Goal: Transaction & Acquisition: Obtain resource

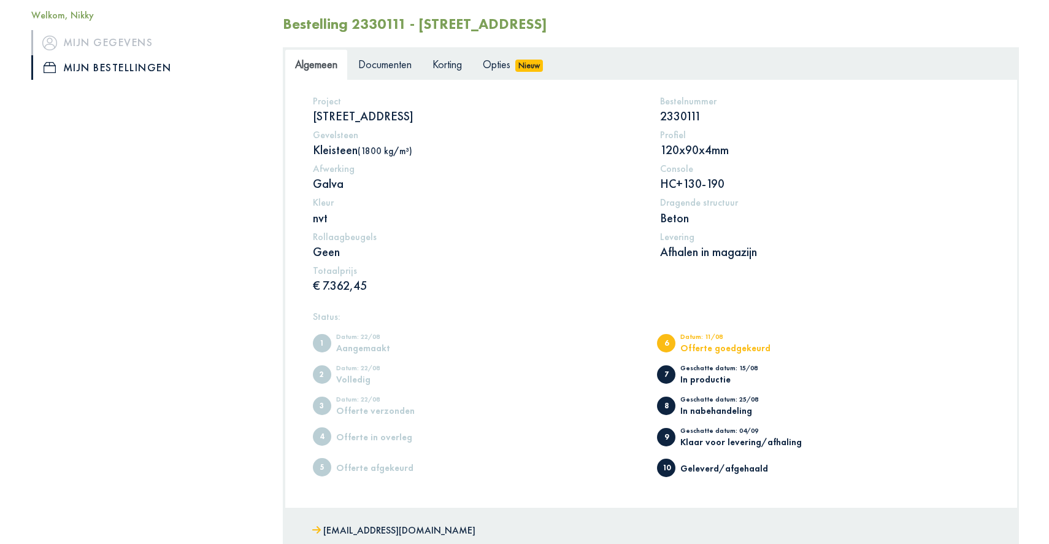
scroll to position [75, 0]
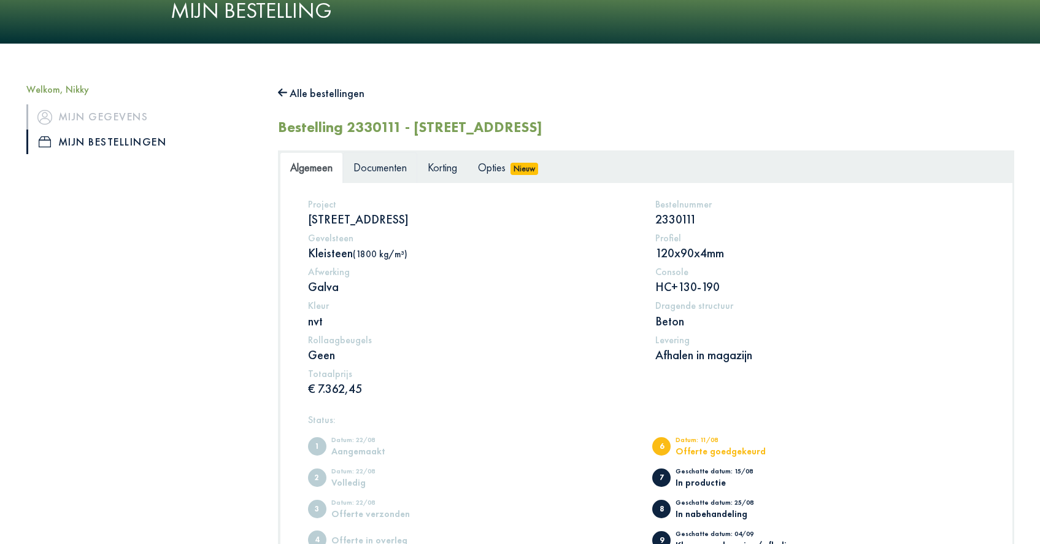
click at [379, 170] on span "Documenten" at bounding box center [379, 167] width 53 height 14
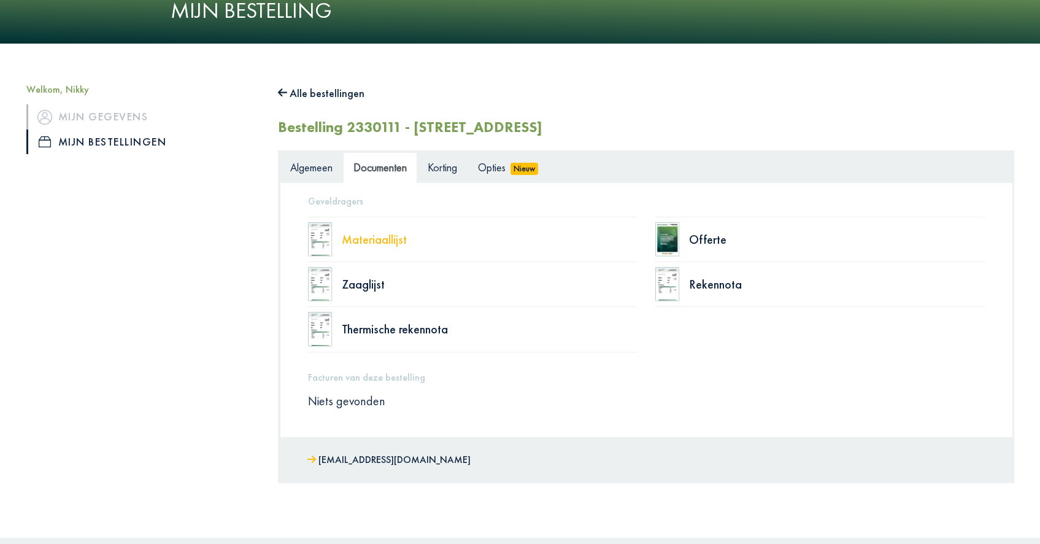
click at [346, 240] on div "Materiaallijst" at bounding box center [490, 239] width 296 height 12
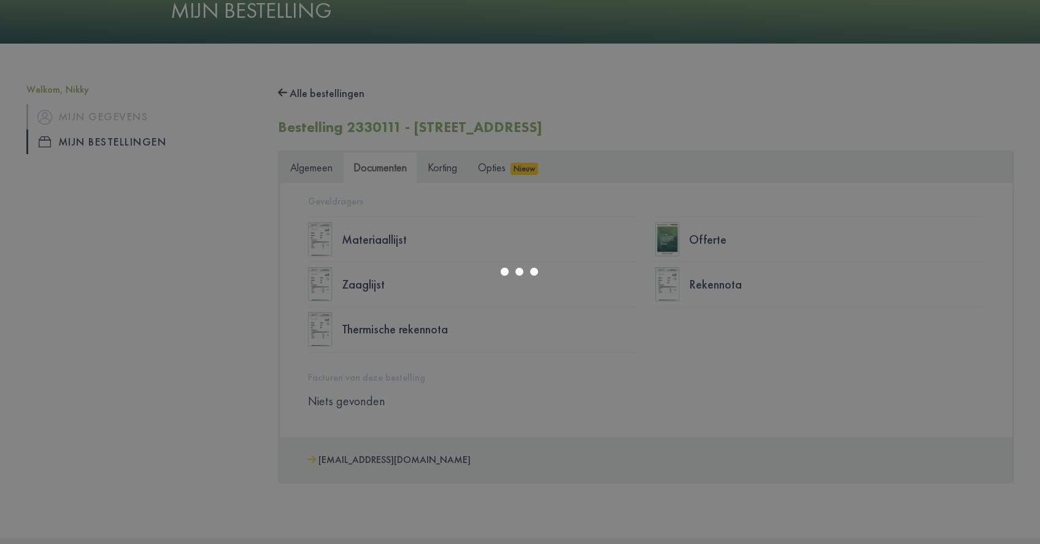
click at [575, 274] on div at bounding box center [520, 272] width 1040 height 544
click at [693, 238] on div at bounding box center [520, 272] width 1040 height 544
click at [717, 237] on div at bounding box center [520, 272] width 1040 height 544
click at [562, 242] on div at bounding box center [520, 272] width 1040 height 544
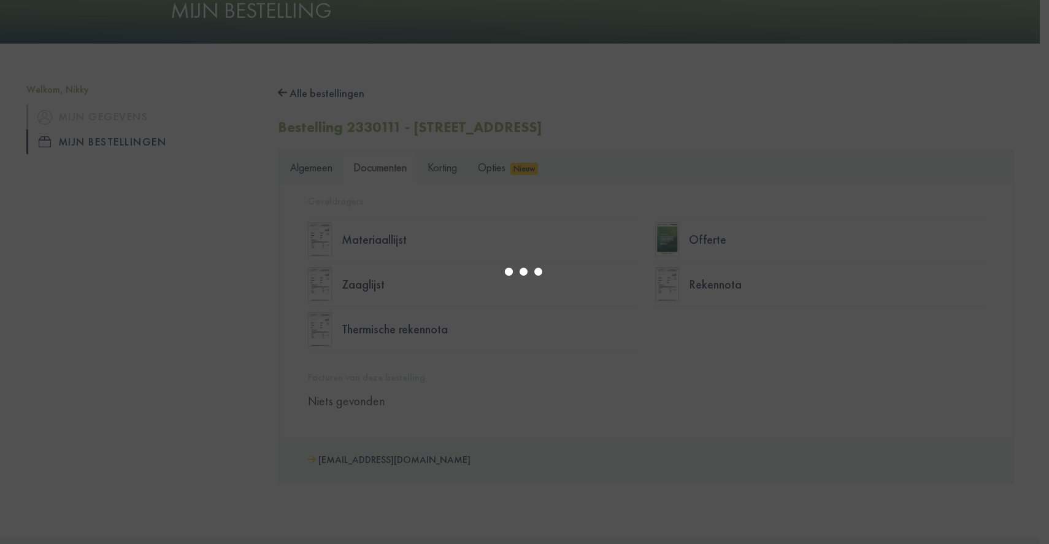
select select "******"
type input "*"
select select "****"
type input "*"
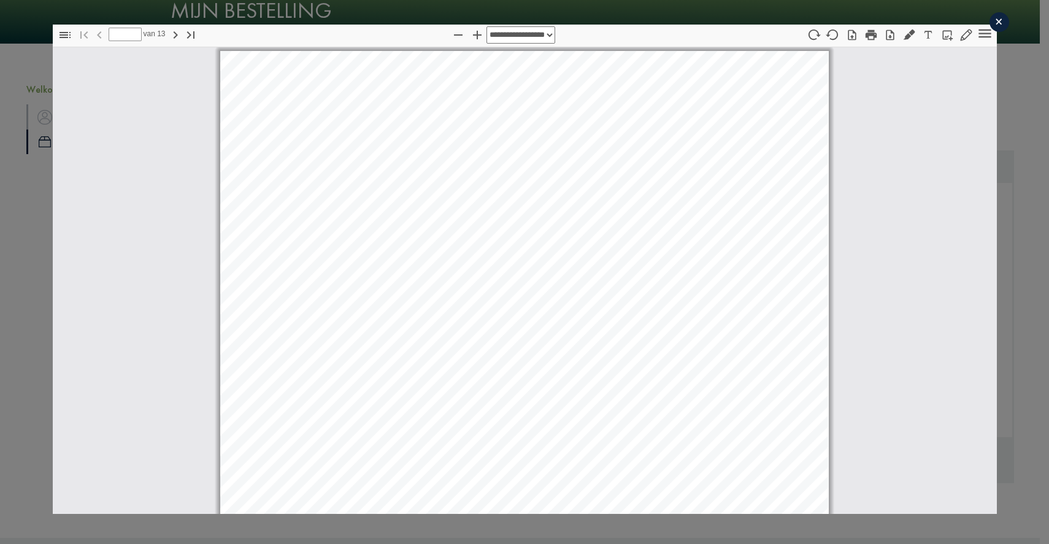
select select "****"
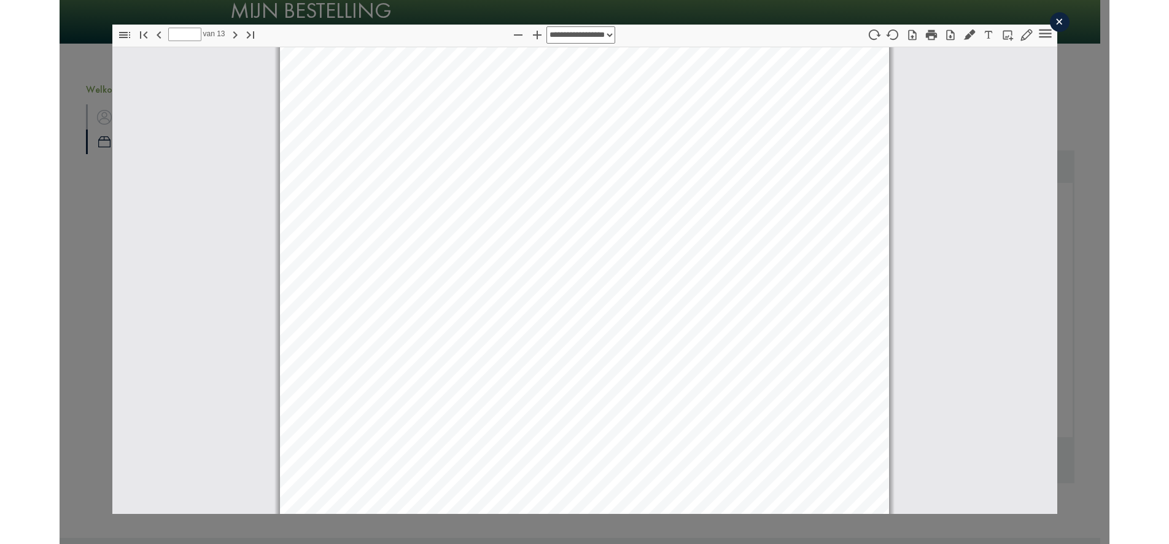
scroll to position [5511, 0]
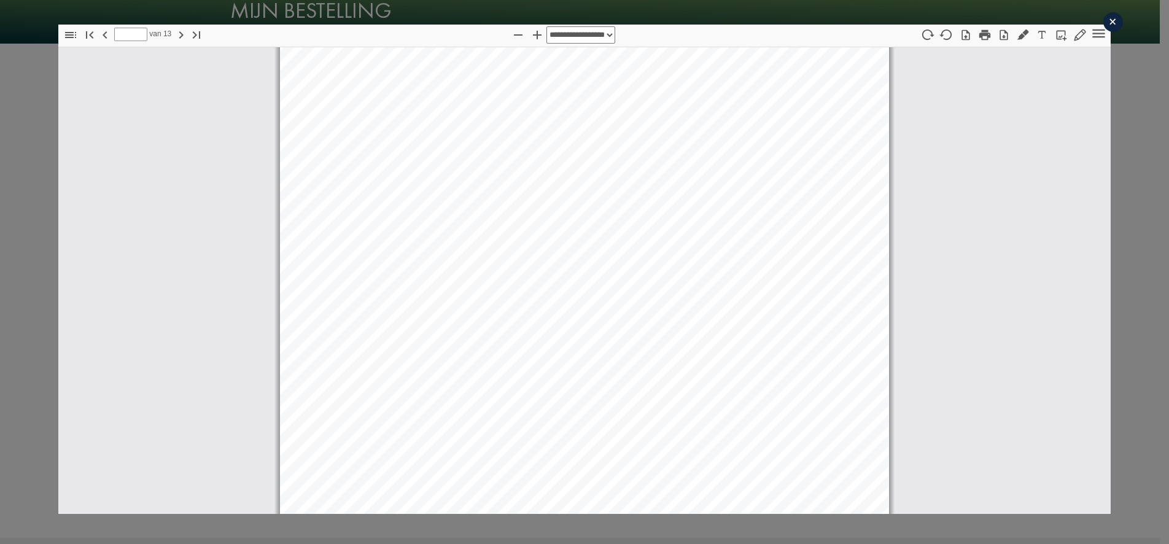
drag, startPoint x: 1086, startPoint y: 150, endPoint x: 1095, endPoint y: 136, distance: 17.1
click at [1049, 146] on div at bounding box center [584, 177] width 1052 height 11286
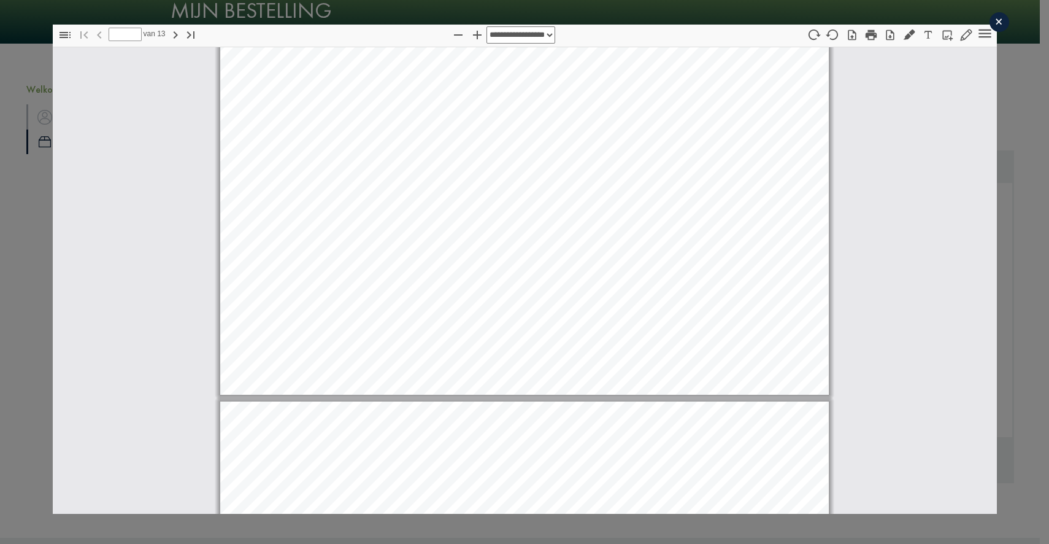
scroll to position [917, 0]
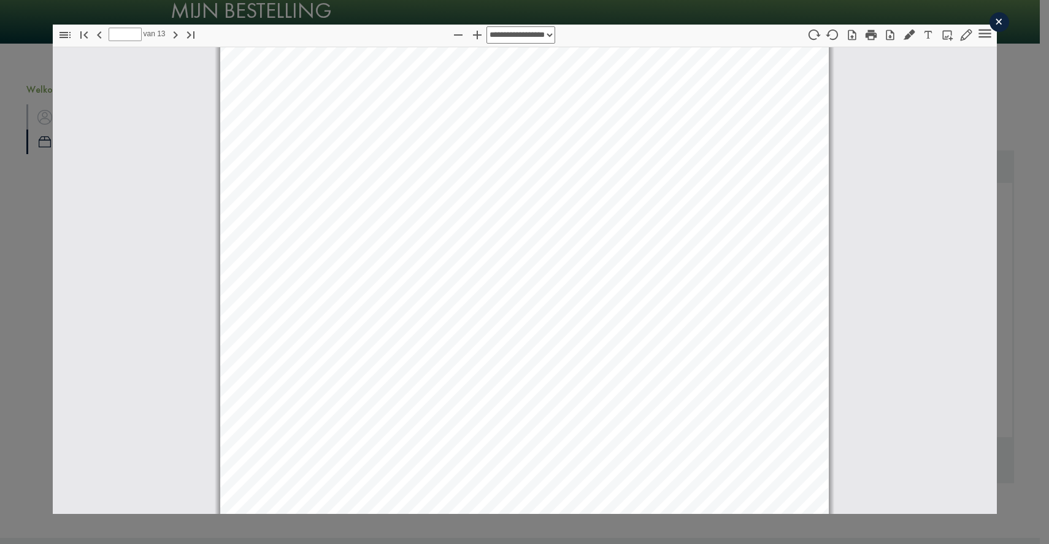
type input "*"
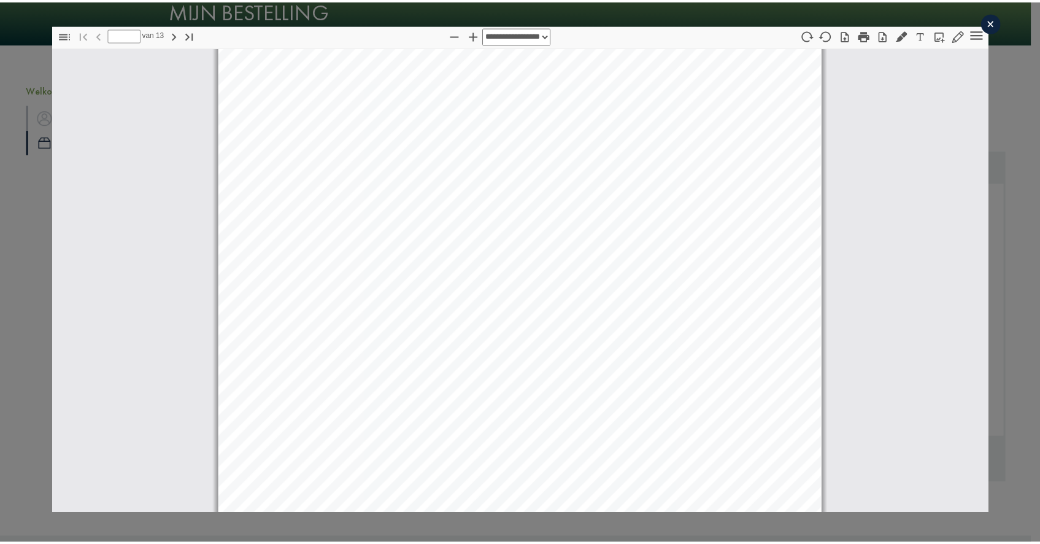
scroll to position [527, 0]
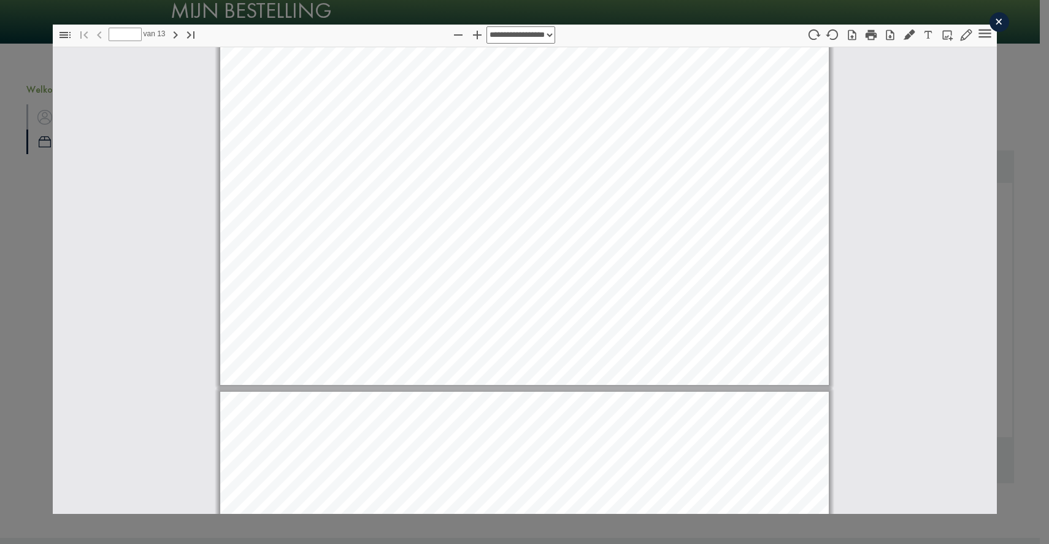
drag, startPoint x: 9, startPoint y: 222, endPoint x: 79, endPoint y: 198, distance: 74.5
click at [40, 209] on div "**********" at bounding box center [524, 269] width 1049 height 538
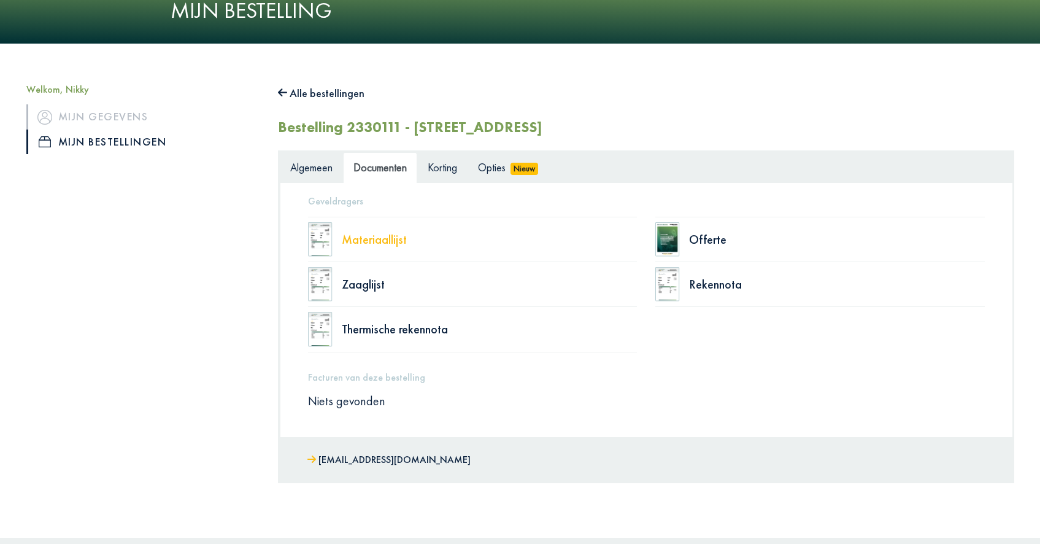
click at [375, 239] on div "Materiaallijst" at bounding box center [490, 239] width 296 height 12
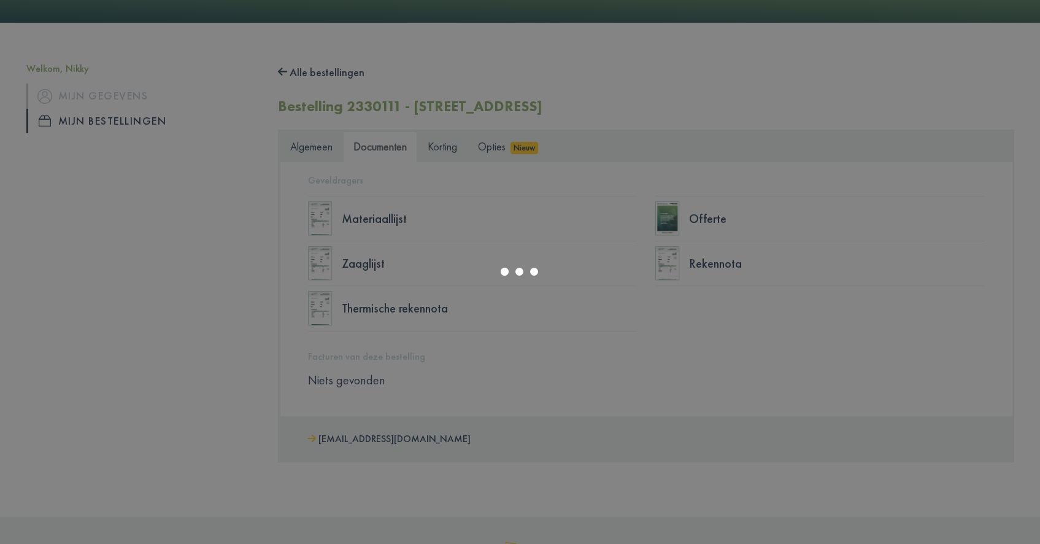
scroll to position [98, 0]
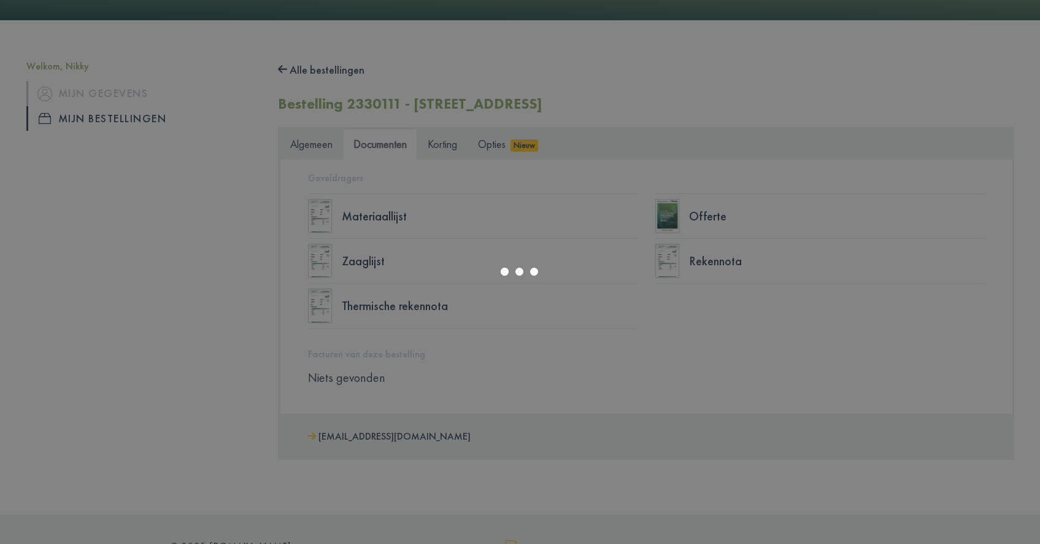
click at [678, 138] on div at bounding box center [520, 272] width 1040 height 544
click at [778, 148] on div at bounding box center [520, 272] width 1040 height 544
click at [388, 145] on div at bounding box center [520, 272] width 1040 height 544
click at [846, 107] on div at bounding box center [520, 272] width 1040 height 544
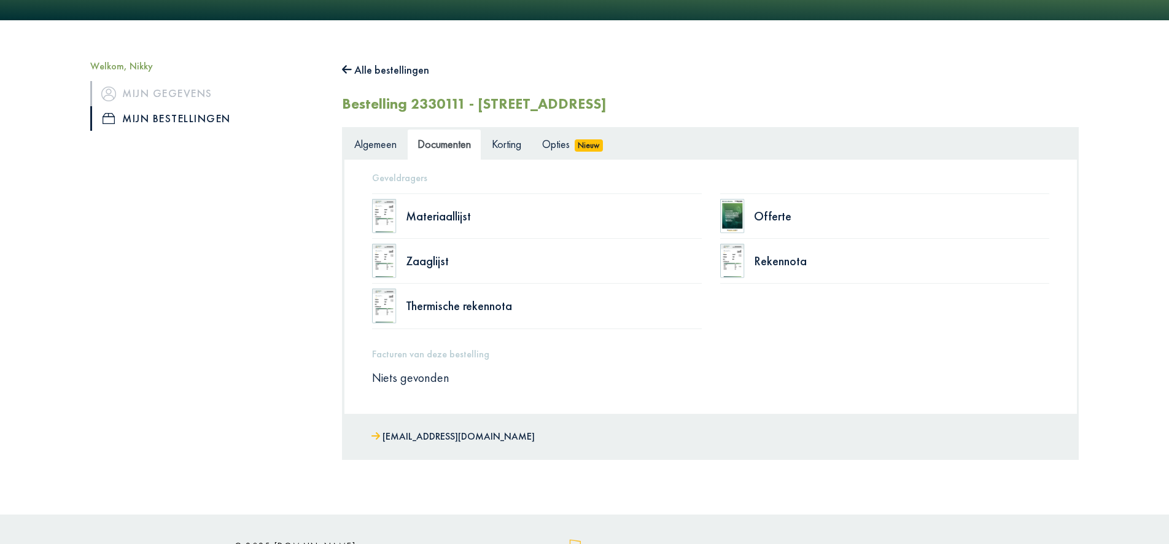
click at [778, 271] on div "Materiaallijst Offerte Zaaglijst Rekennota Thermische rekennota" at bounding box center [710, 260] width 695 height 135
drag, startPoint x: 369, startPoint y: 153, endPoint x: 386, endPoint y: 145, distance: 19.2
click at [385, 145] on span "Algemeen" at bounding box center [371, 144] width 42 height 14
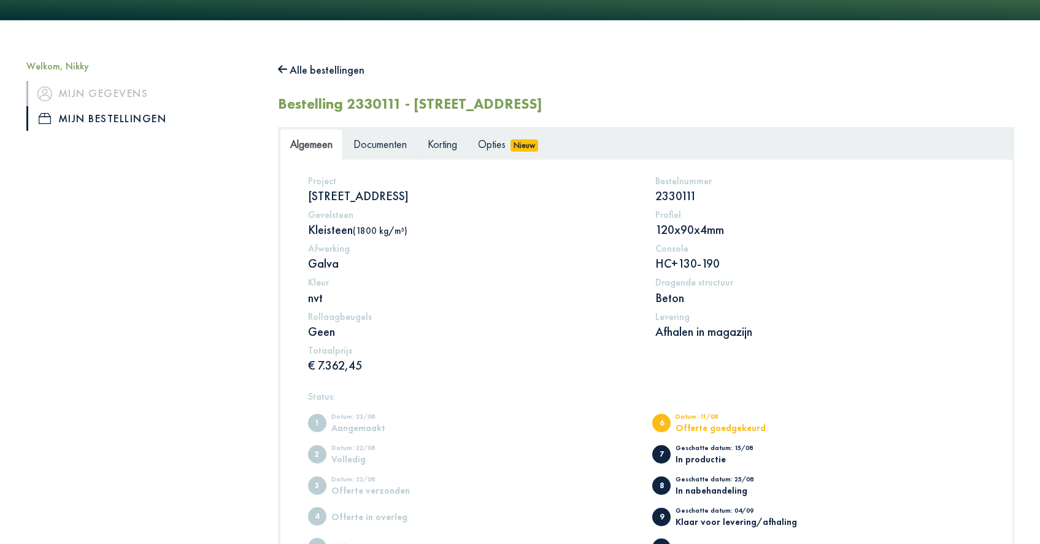
click at [377, 139] on span "Documenten" at bounding box center [379, 144] width 53 height 14
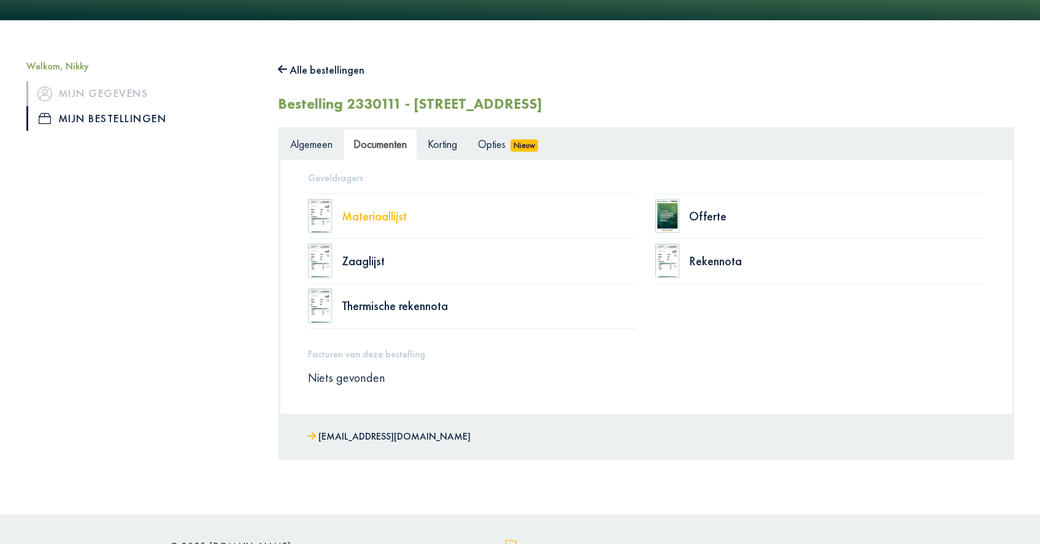
click at [385, 219] on div "Materiaallijst" at bounding box center [490, 216] width 296 height 12
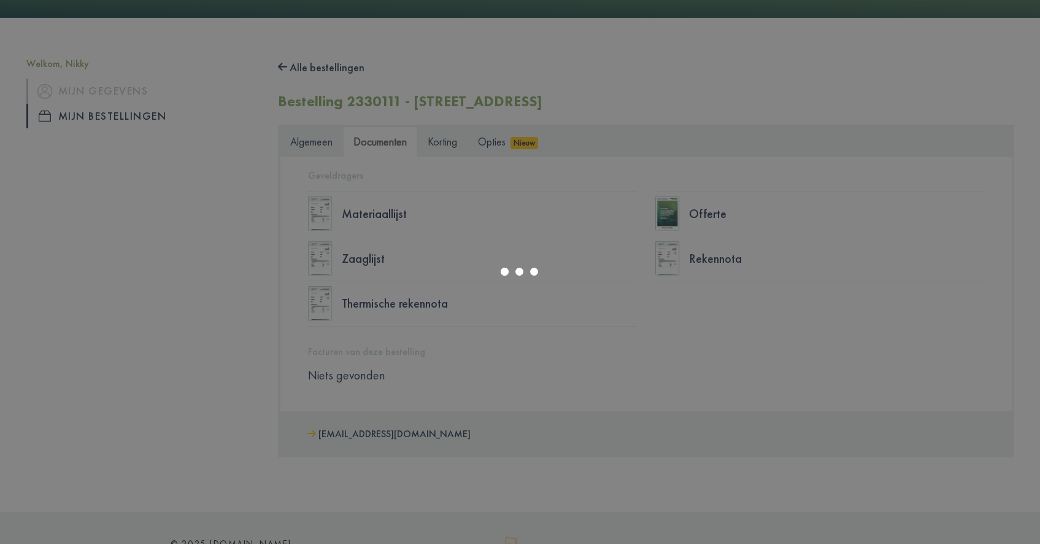
scroll to position [103, 0]
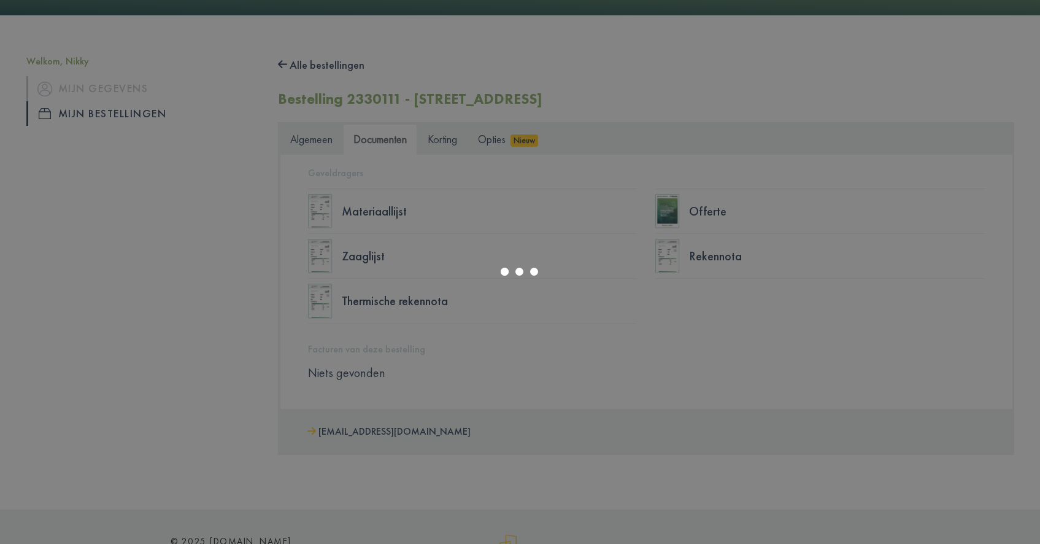
click at [400, 214] on div at bounding box center [520, 272] width 1040 height 544
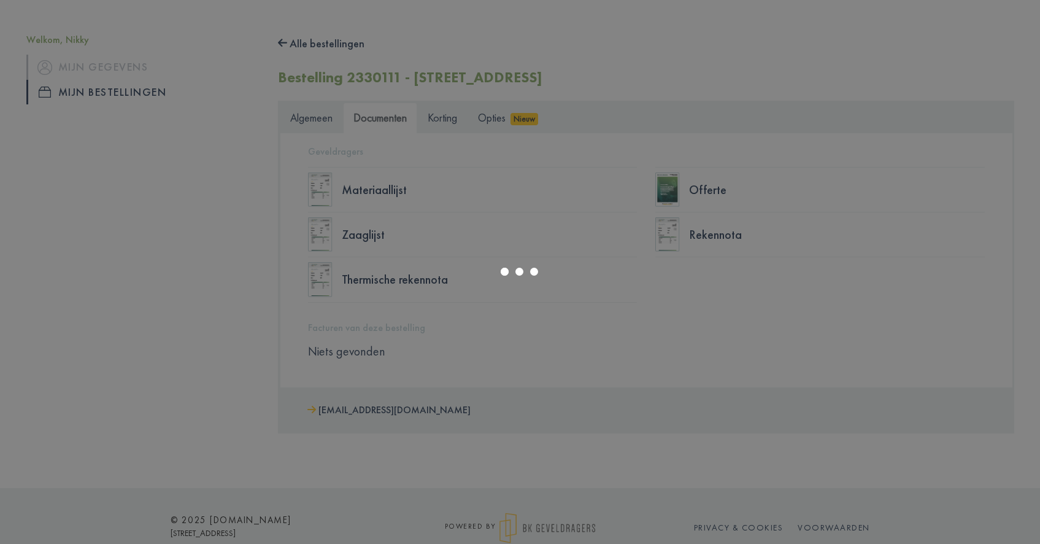
scroll to position [60, 0]
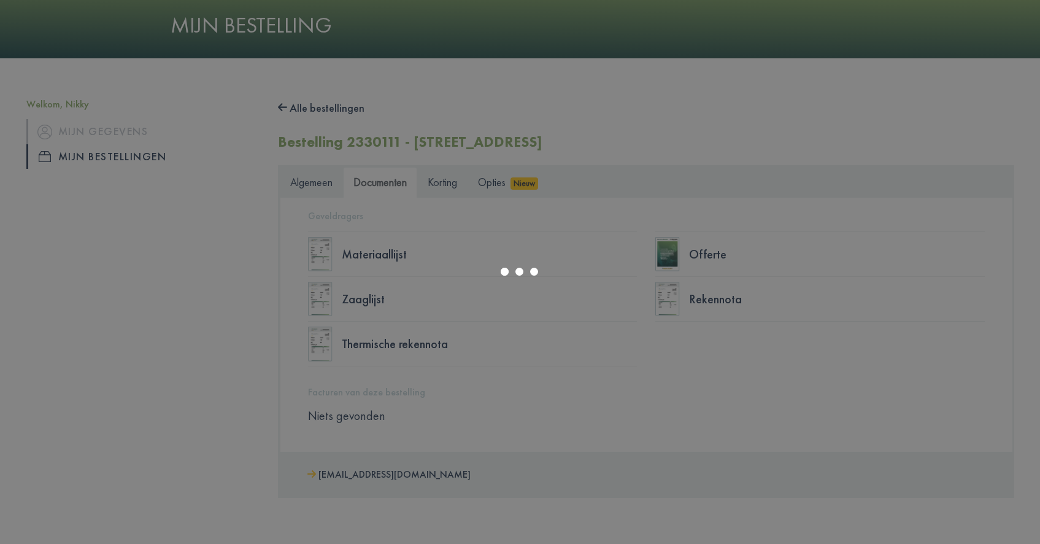
click at [387, 258] on div at bounding box center [520, 272] width 1040 height 544
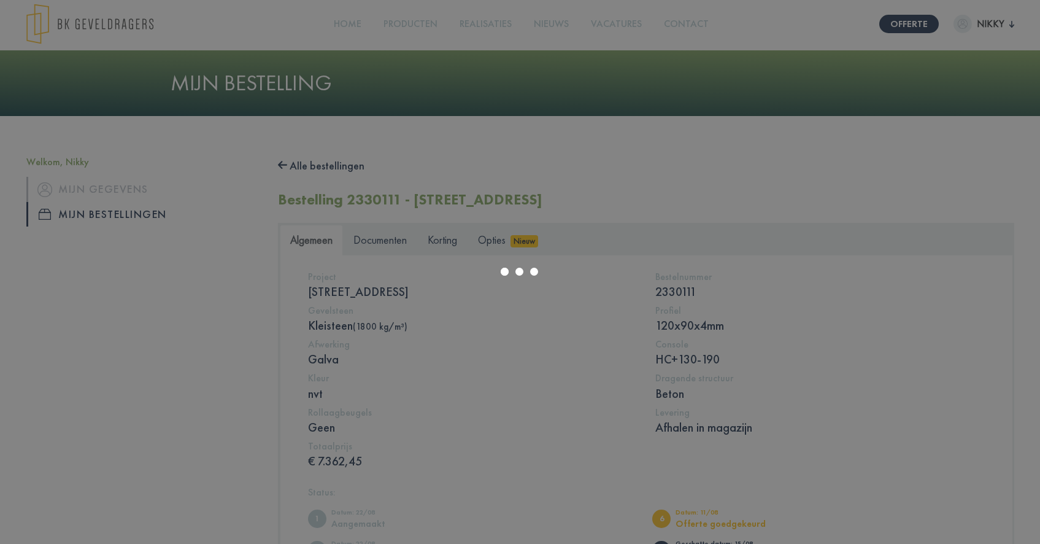
scroll to position [88, 0]
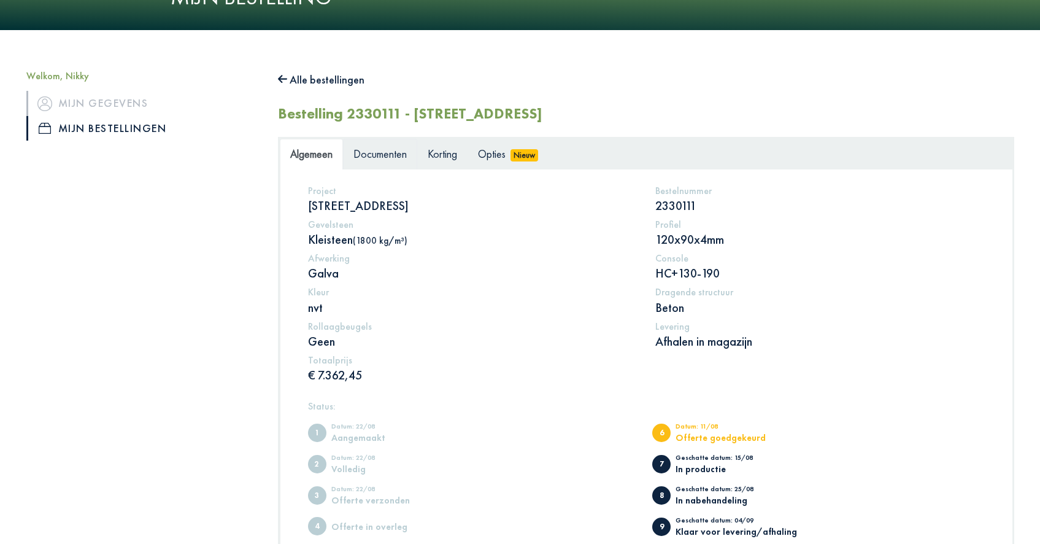
click at [388, 152] on span "Documenten" at bounding box center [379, 154] width 53 height 14
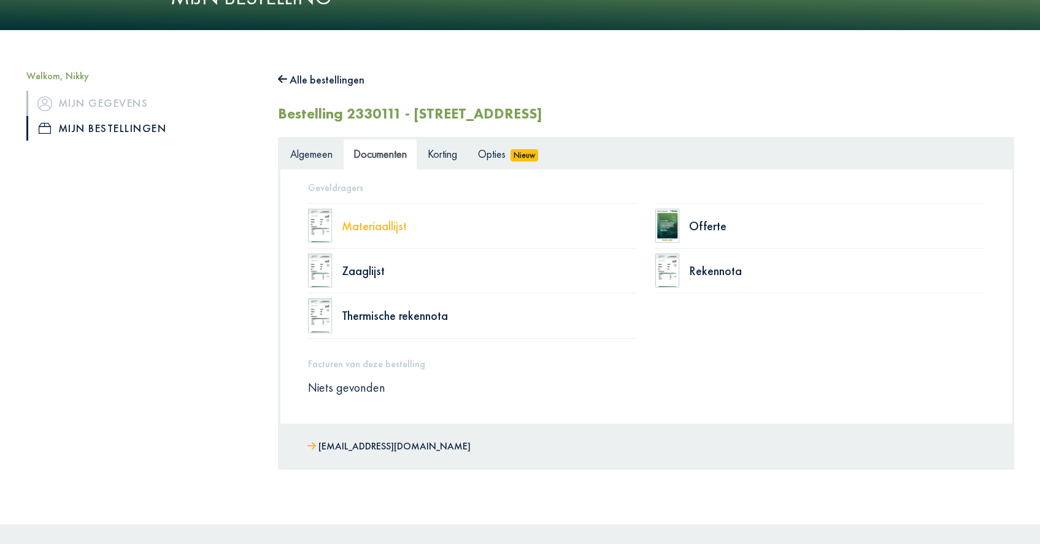
click at [372, 227] on div "Materiaallijst" at bounding box center [490, 226] width 296 height 12
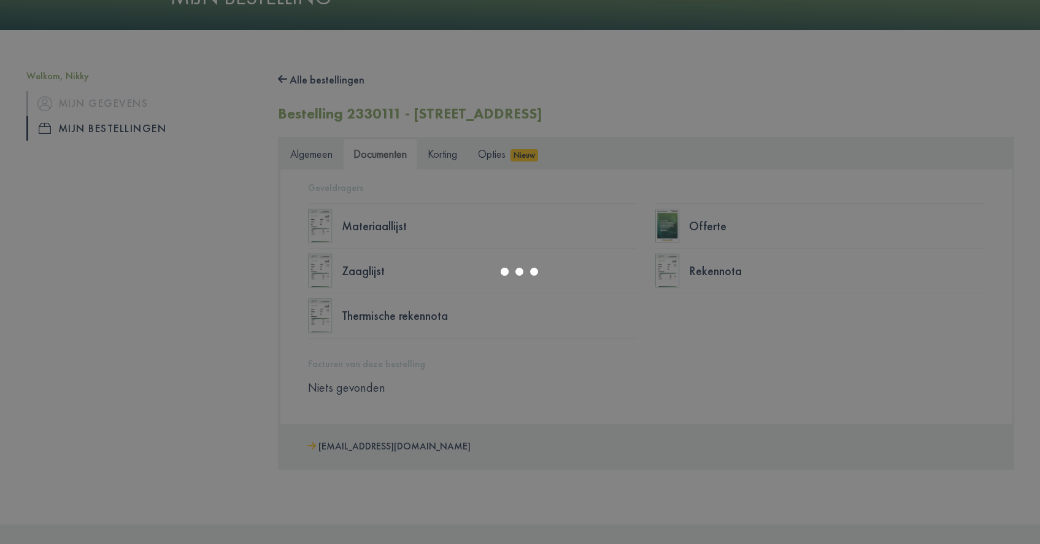
click at [709, 227] on div at bounding box center [520, 272] width 1040 height 544
click at [797, 161] on div at bounding box center [520, 272] width 1040 height 544
click at [689, 223] on div at bounding box center [520, 272] width 1040 height 544
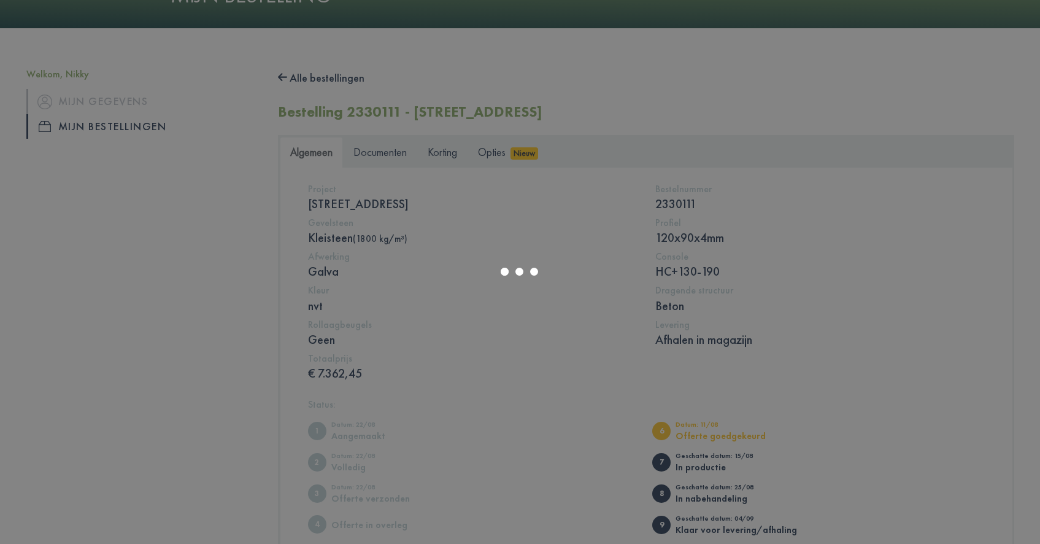
scroll to position [190, 0]
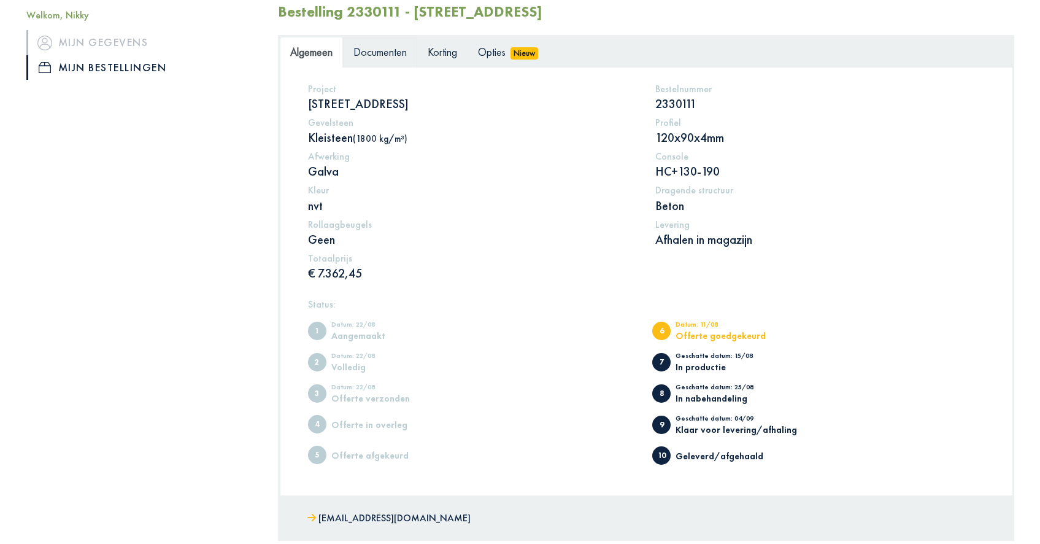
click at [389, 53] on span "Documenten" at bounding box center [379, 52] width 53 height 14
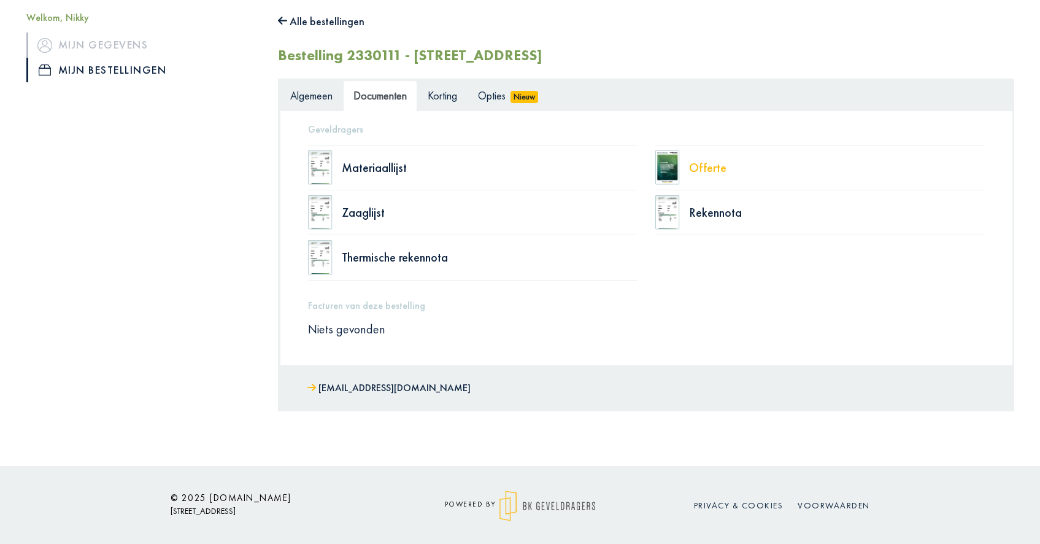
click at [719, 168] on div "Offerte" at bounding box center [837, 167] width 296 height 12
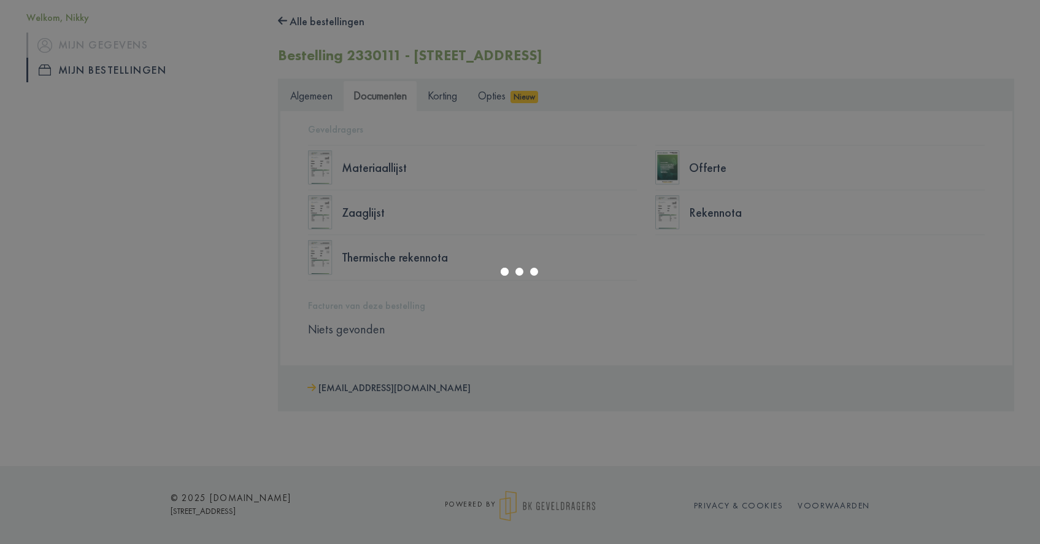
click at [218, 411] on div at bounding box center [520, 272] width 1040 height 544
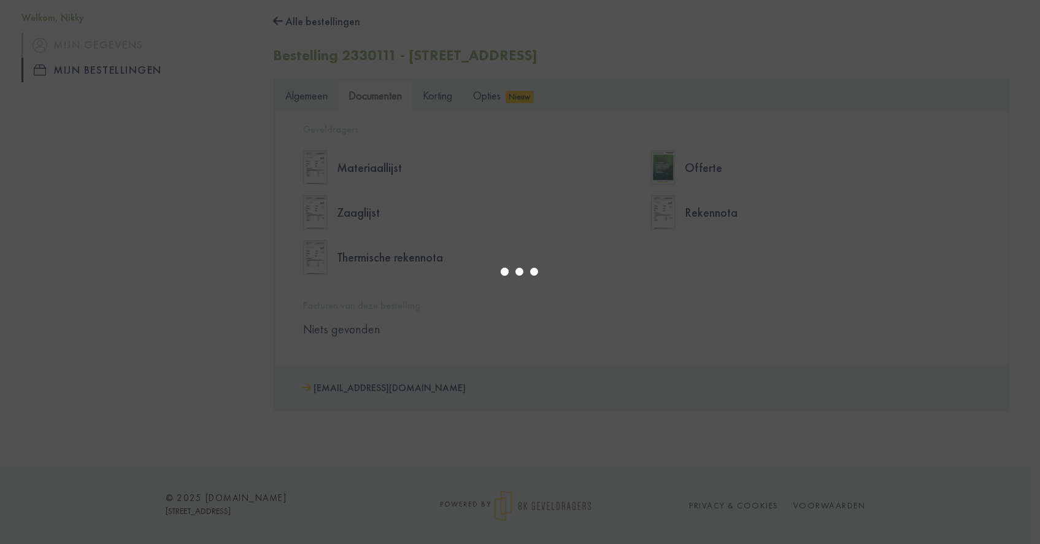
select select "******"
type input "*"
select select "****"
type input "*"
select select "****"
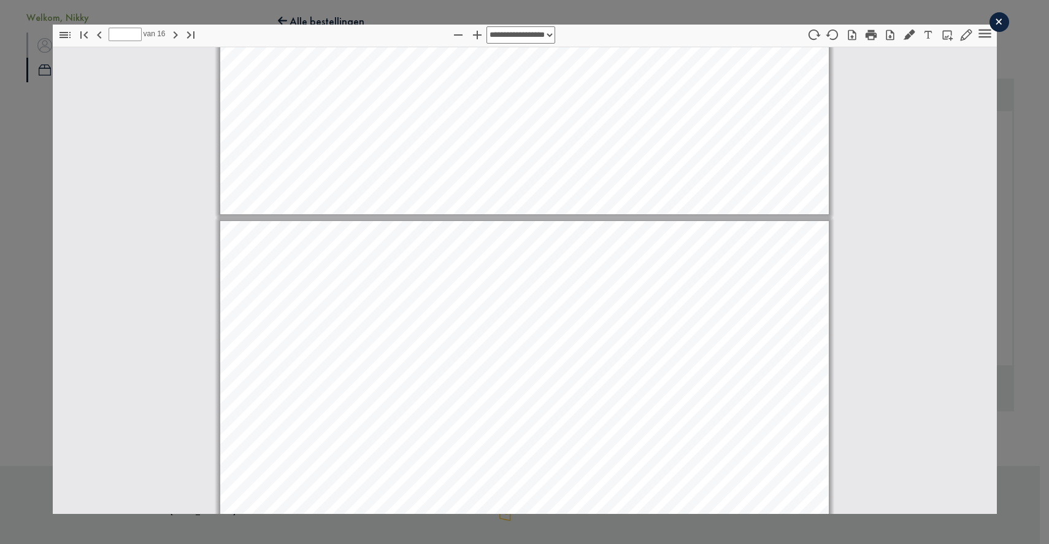
scroll to position [556, 0]
type input "*"
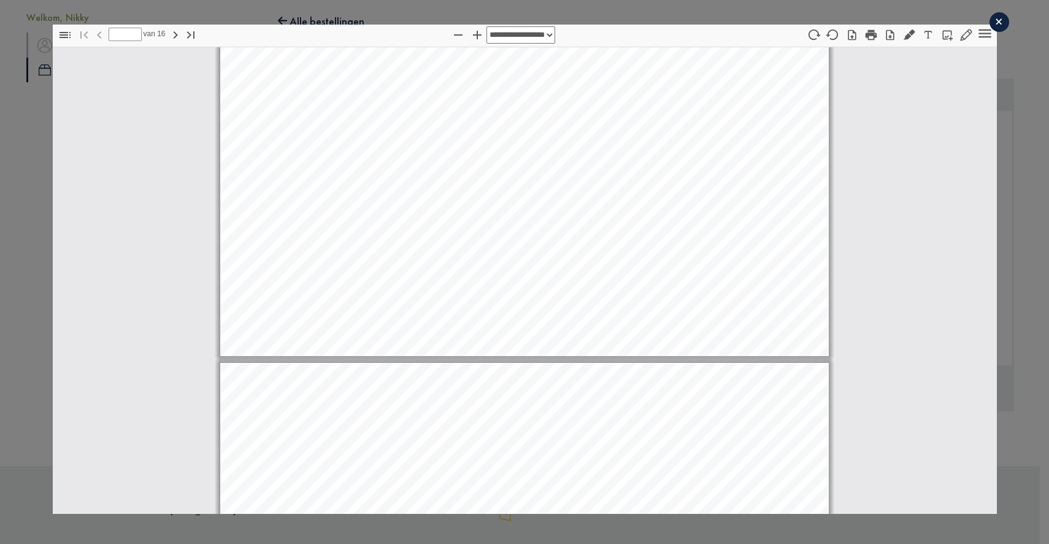
scroll to position [0, 0]
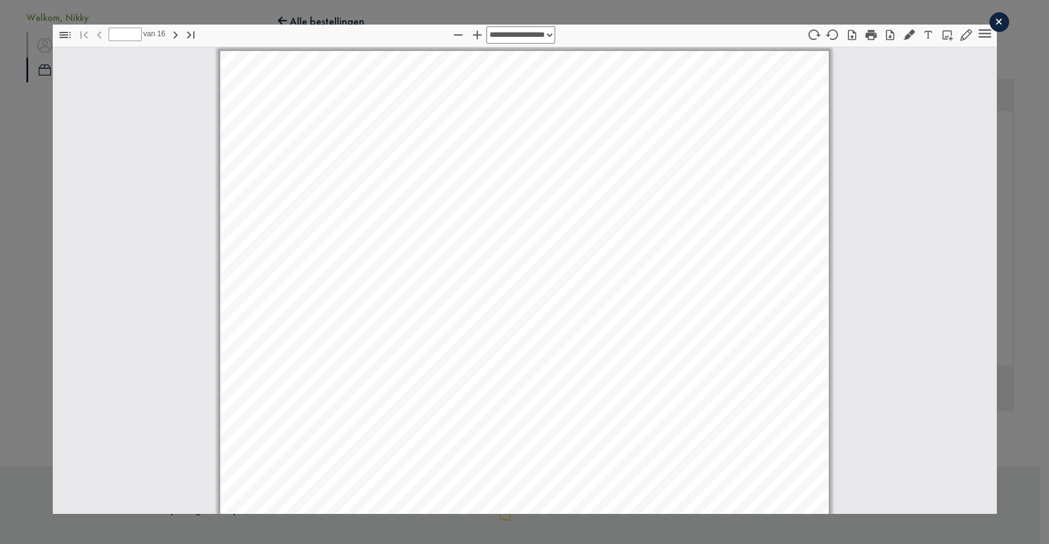
click at [992, 25] on div "×" at bounding box center [1000, 22] width 20 height 20
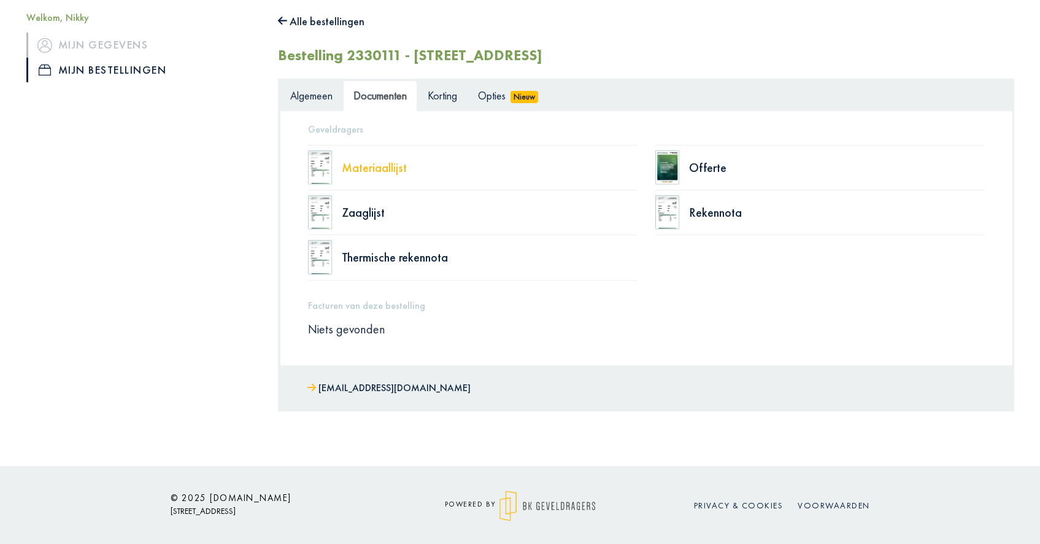
click at [353, 164] on div "Materiaallijst" at bounding box center [490, 167] width 296 height 12
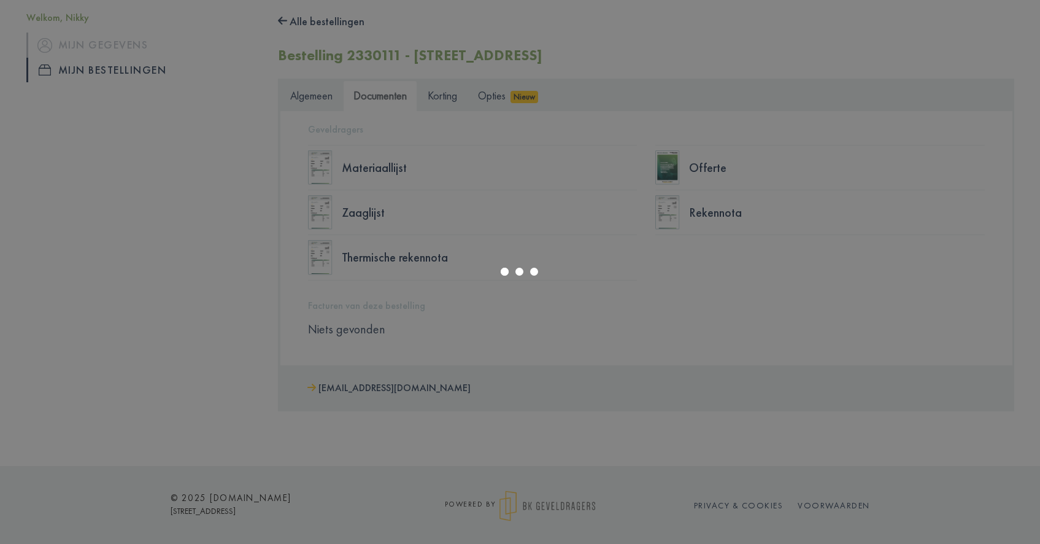
select select "******"
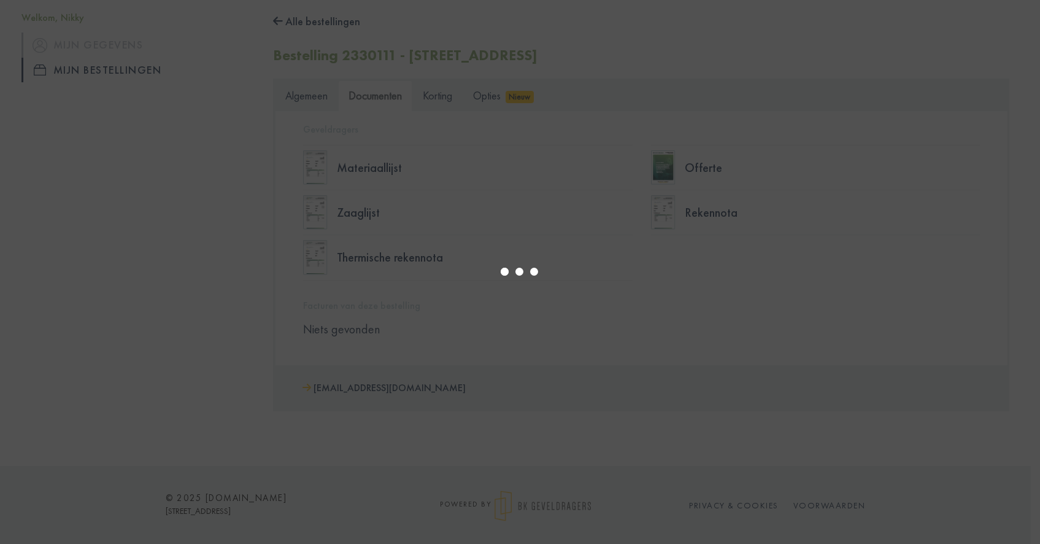
type input "*"
select select "****"
type input "*"
select select "****"
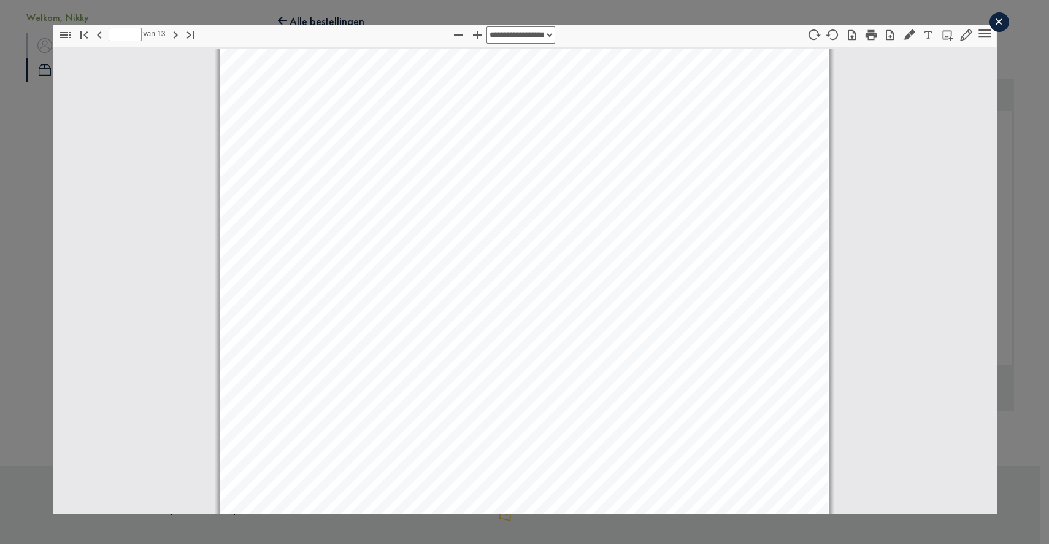
scroll to position [1812, 0]
type input "*"
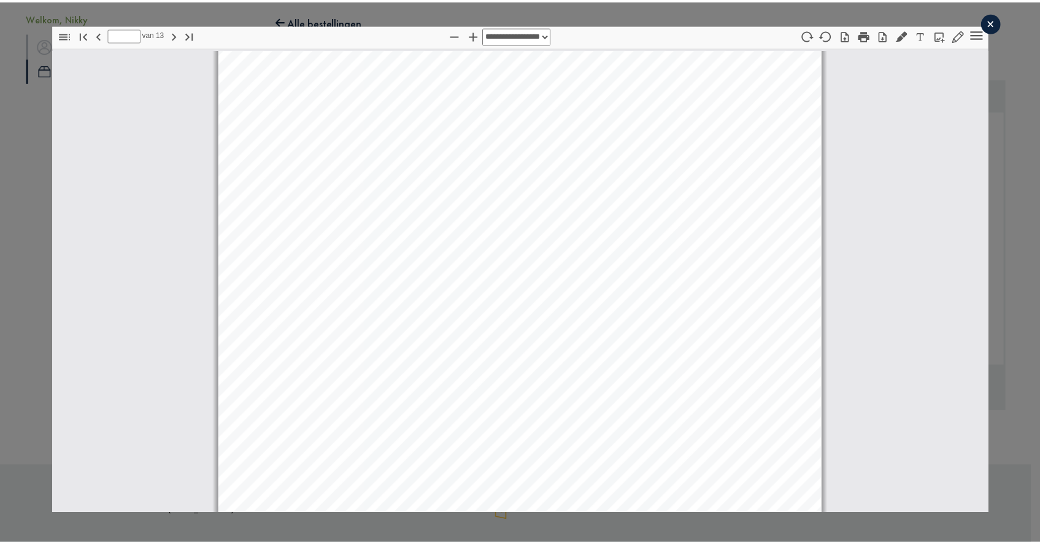
scroll to position [543, 0]
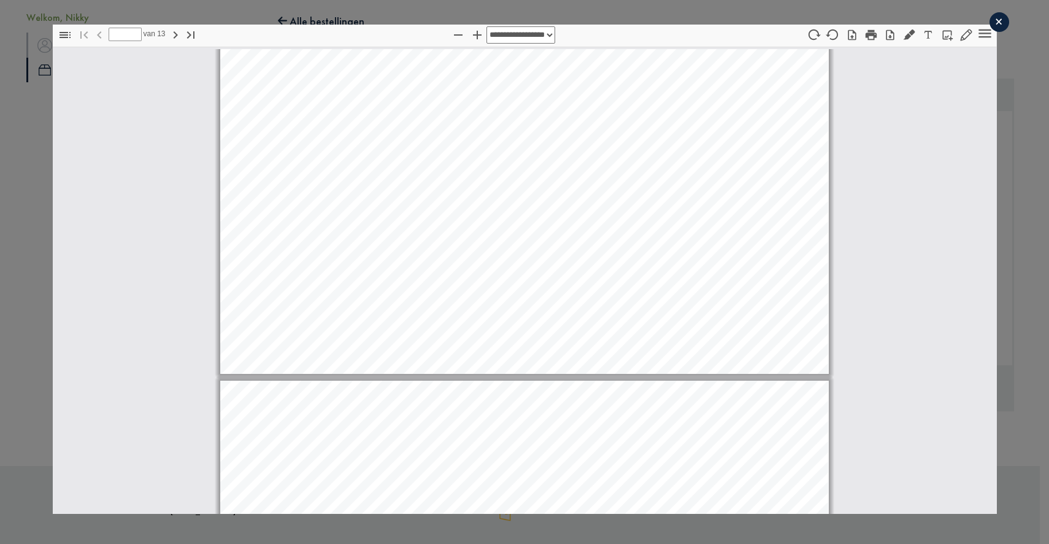
click at [996, 25] on div "×" at bounding box center [1000, 22] width 20 height 20
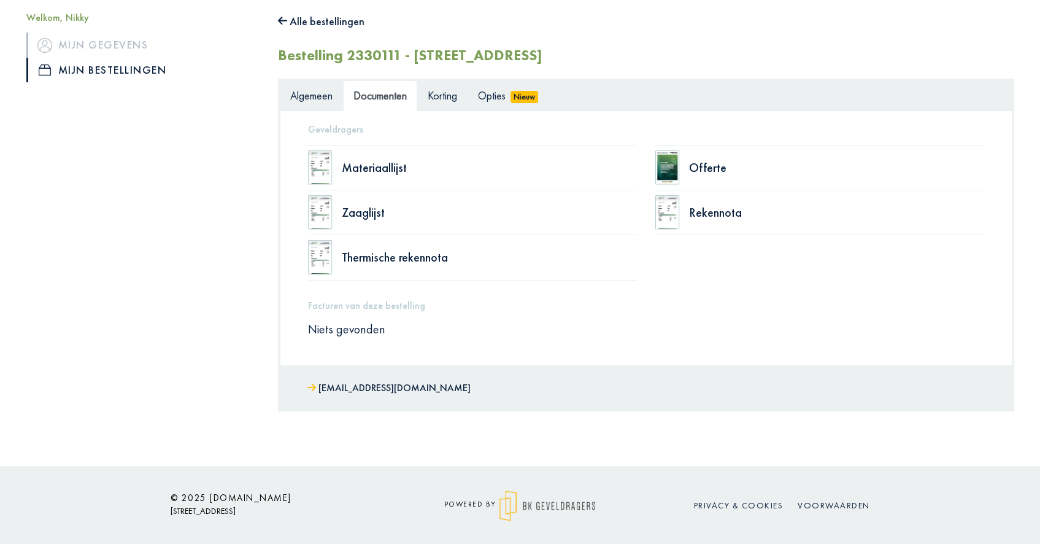
click at [647, 313] on div "Facturen van deze bestelling Niets gevonden" at bounding box center [646, 313] width 677 height 47
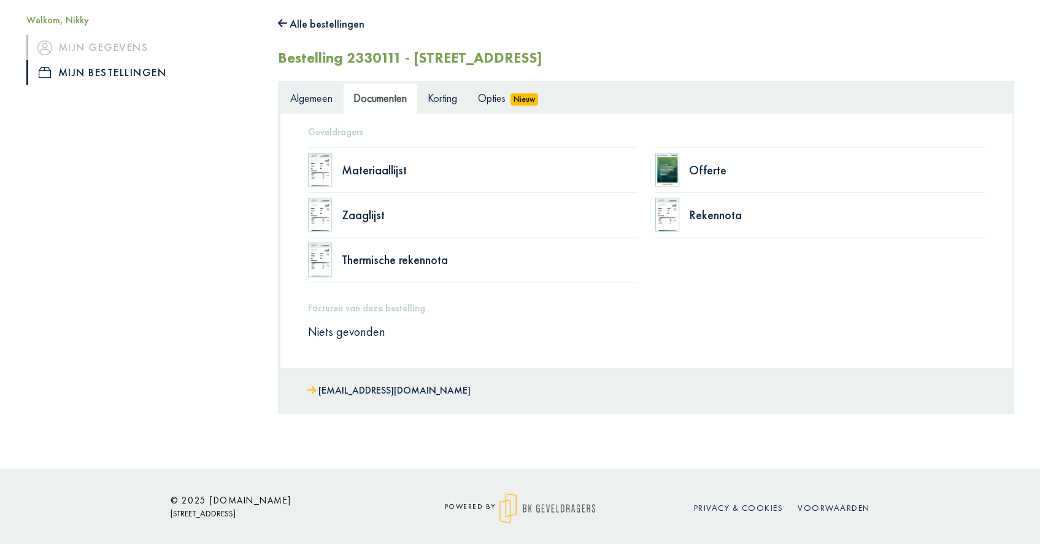
scroll to position [0, 0]
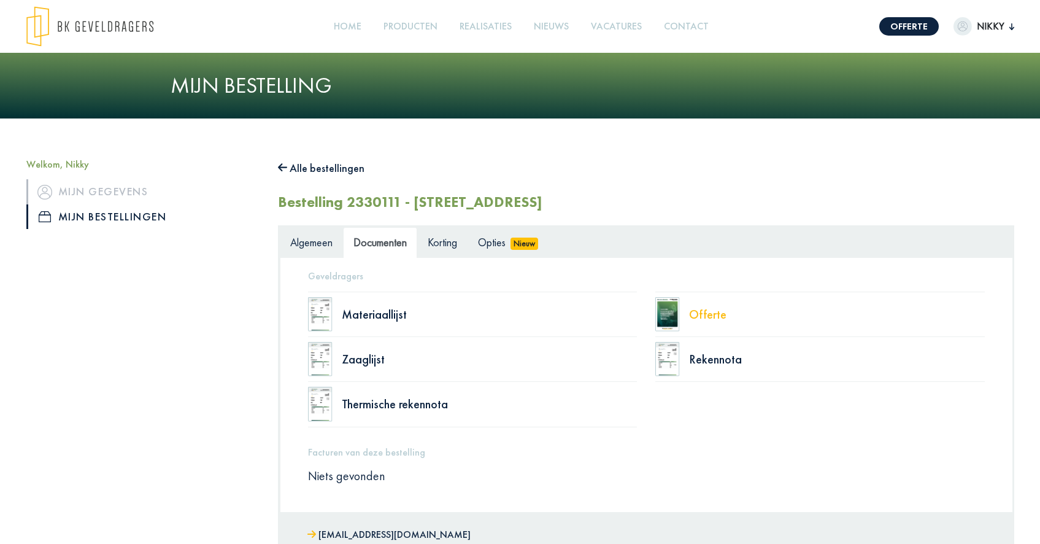
click at [705, 315] on div "Offerte" at bounding box center [837, 314] width 296 height 12
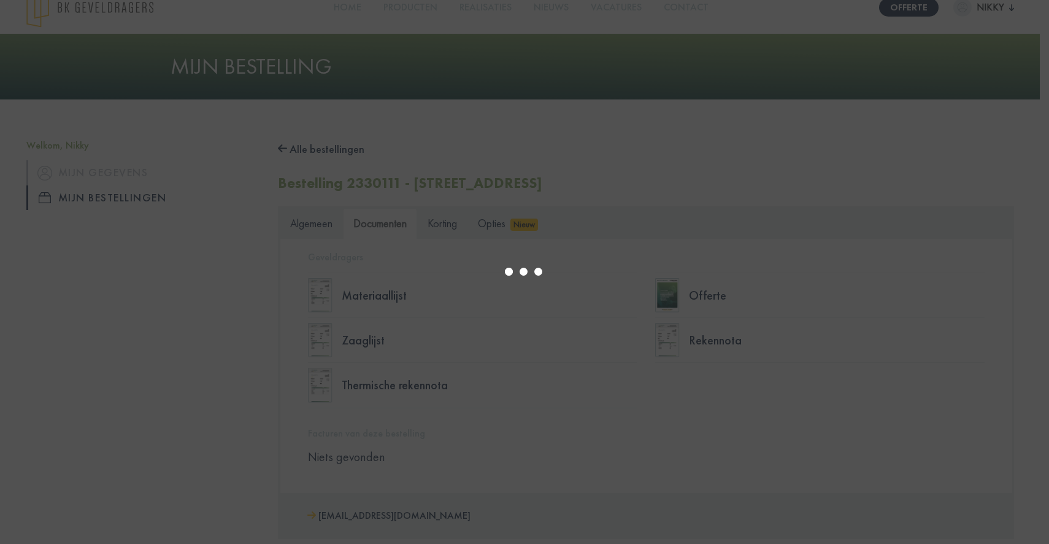
scroll to position [6, 0]
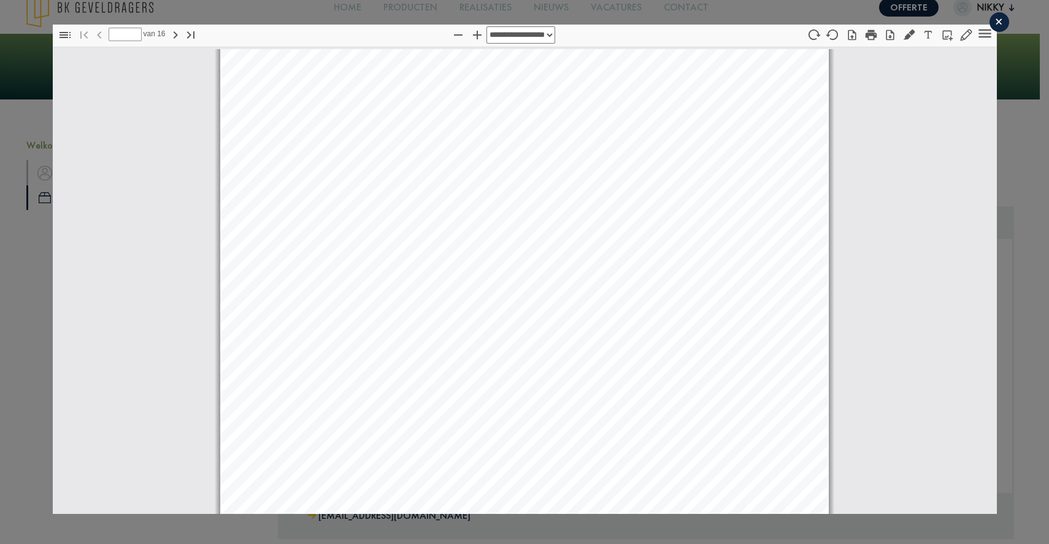
click at [884, 37] on icon "button" at bounding box center [890, 35] width 12 height 12
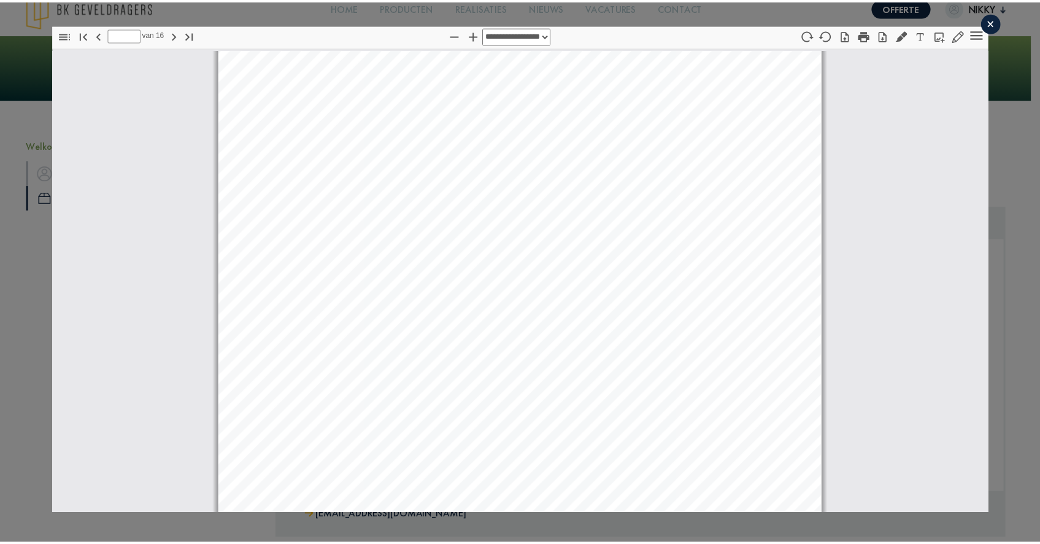
scroll to position [7432, 0]
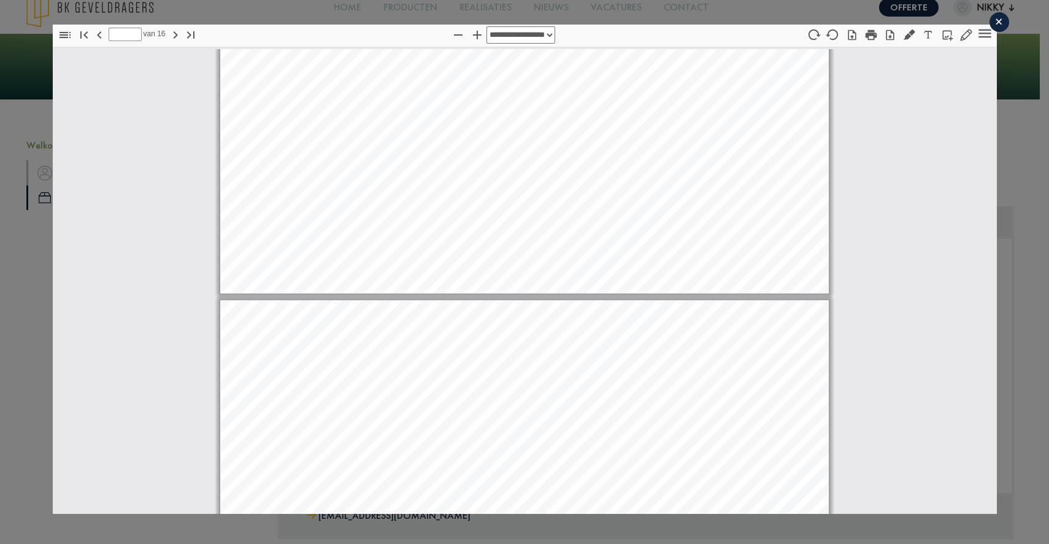
type input "*"
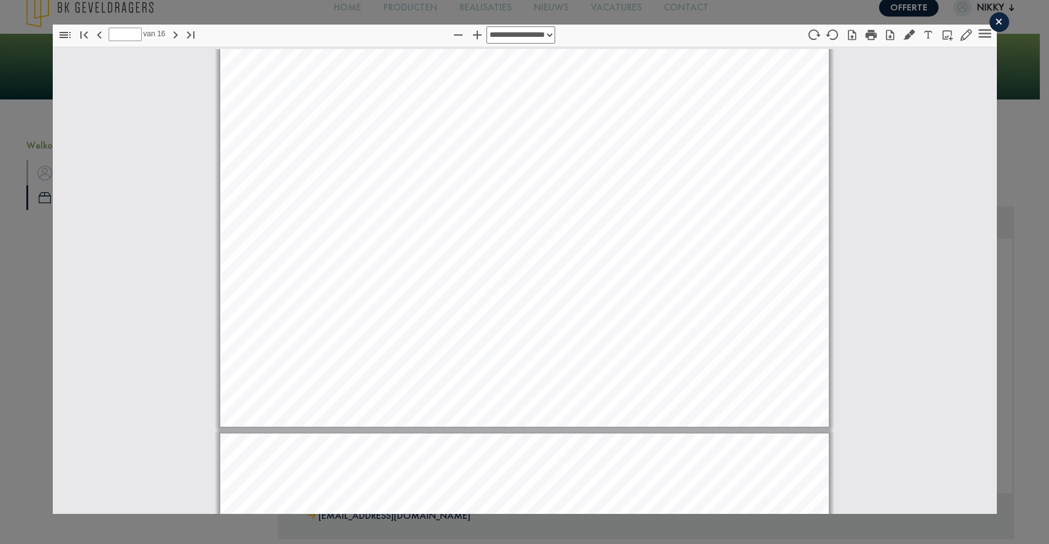
click at [990, 25] on div "×" at bounding box center [1000, 22] width 20 height 20
